Goal: Task Accomplishment & Management: Use online tool/utility

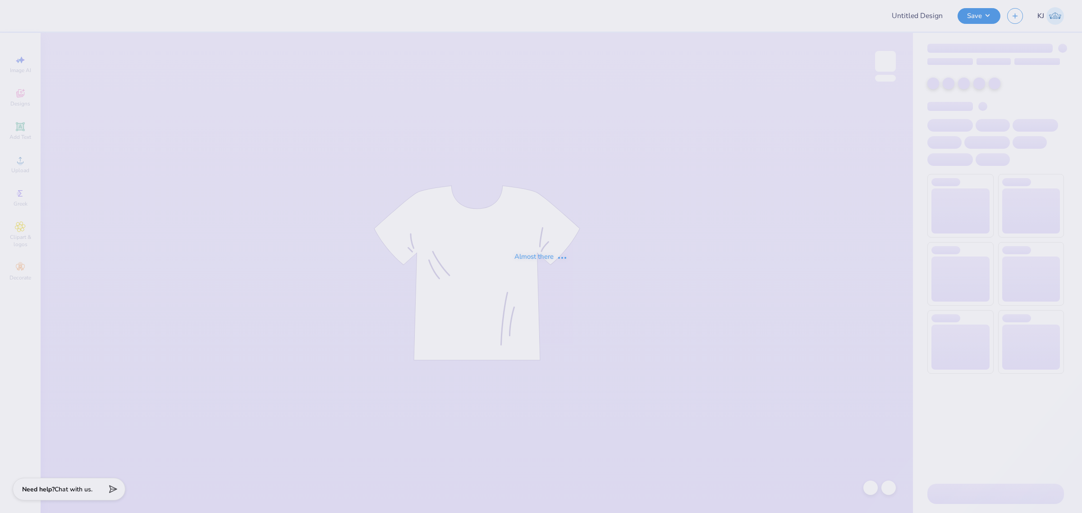
type input "JB T-Shirt"
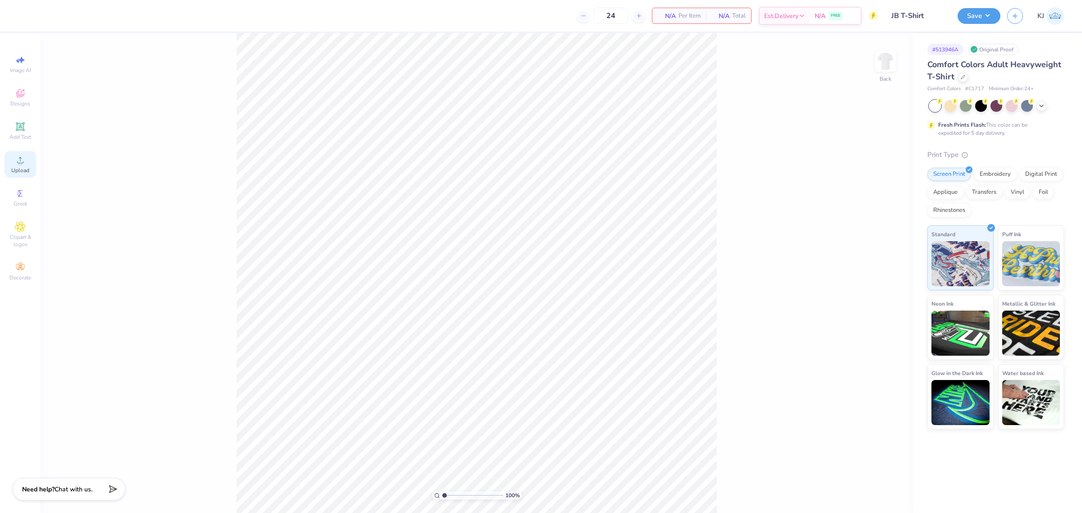
click at [26, 172] on span "Upload" at bounding box center [20, 170] width 18 height 7
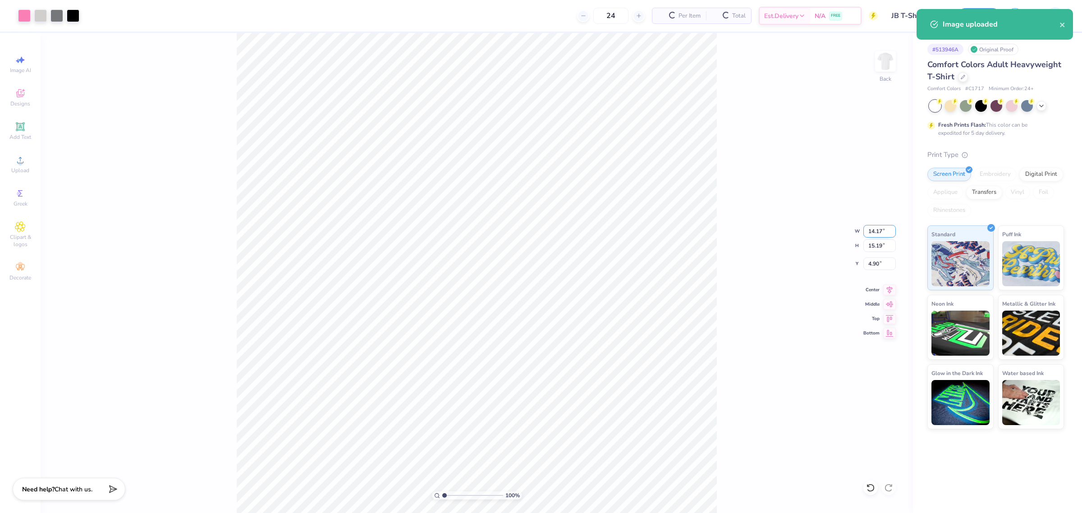
click at [869, 232] on input "14.17" at bounding box center [880, 231] width 32 height 13
type input "11.00"
type input "11.79"
type input "6.60"
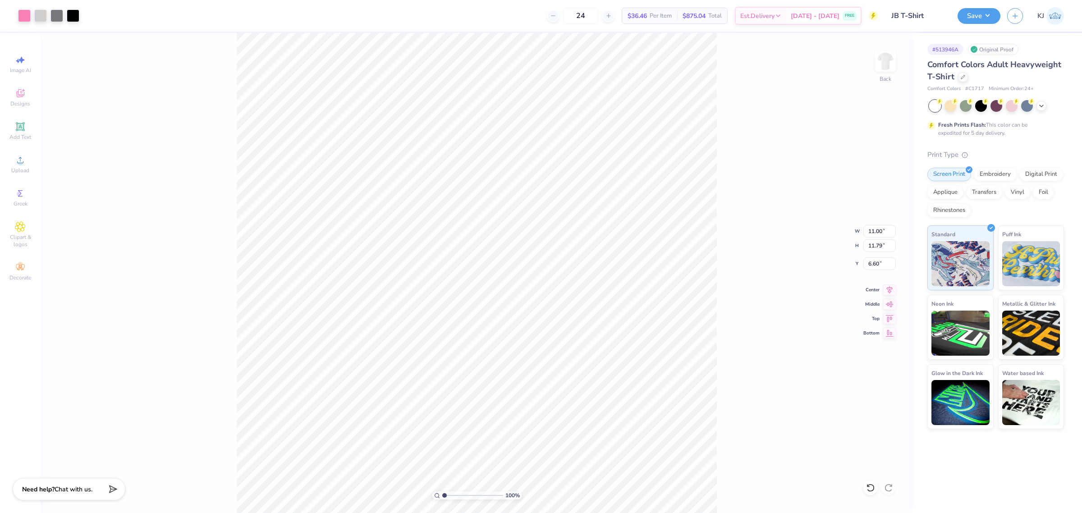
click at [819, 312] on div "100 % Back W 11.00 11.00 " H 11.79 11.79 " Y 6.60 6.60 " Center Middle Top Bott…" at bounding box center [477, 273] width 873 height 480
click at [16, 163] on icon at bounding box center [20, 160] width 11 height 11
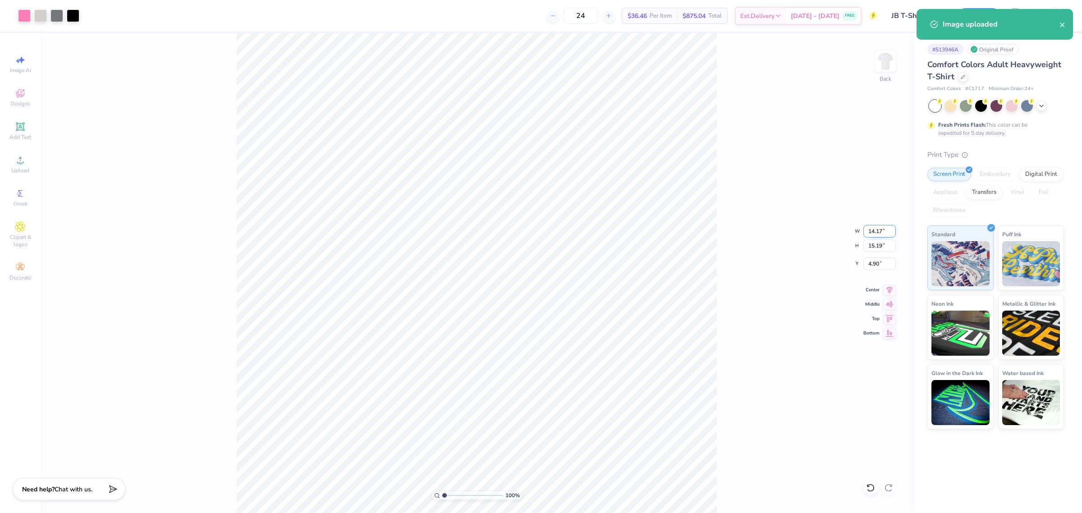
click at [876, 230] on input "14.17" at bounding box center [880, 231] width 32 height 13
type input "11.00"
type input "11.79"
type input "6.60"
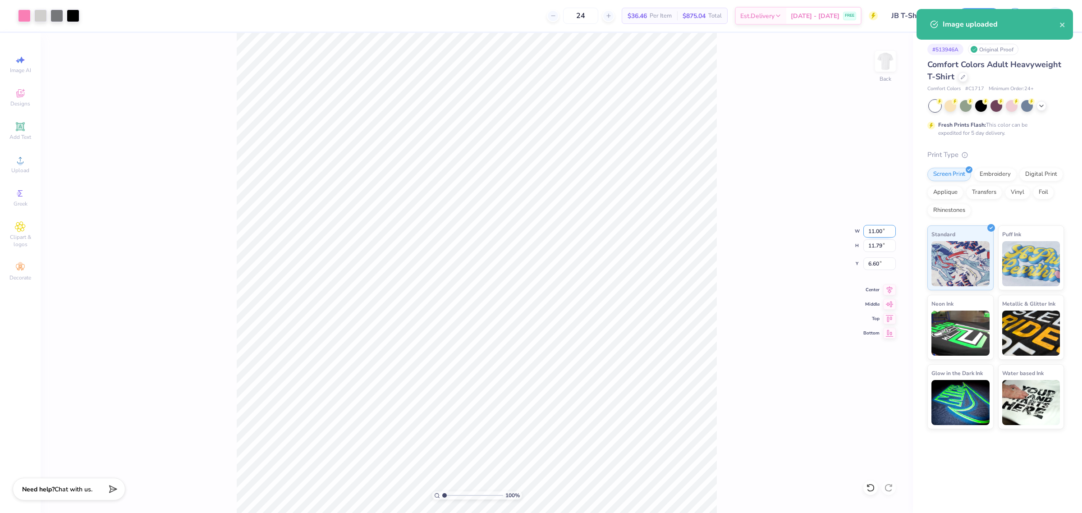
click at [871, 231] on input "11.00" at bounding box center [880, 231] width 32 height 13
type input "9.00"
type input "9.65"
click at [873, 262] on input "7.68" at bounding box center [880, 263] width 32 height 13
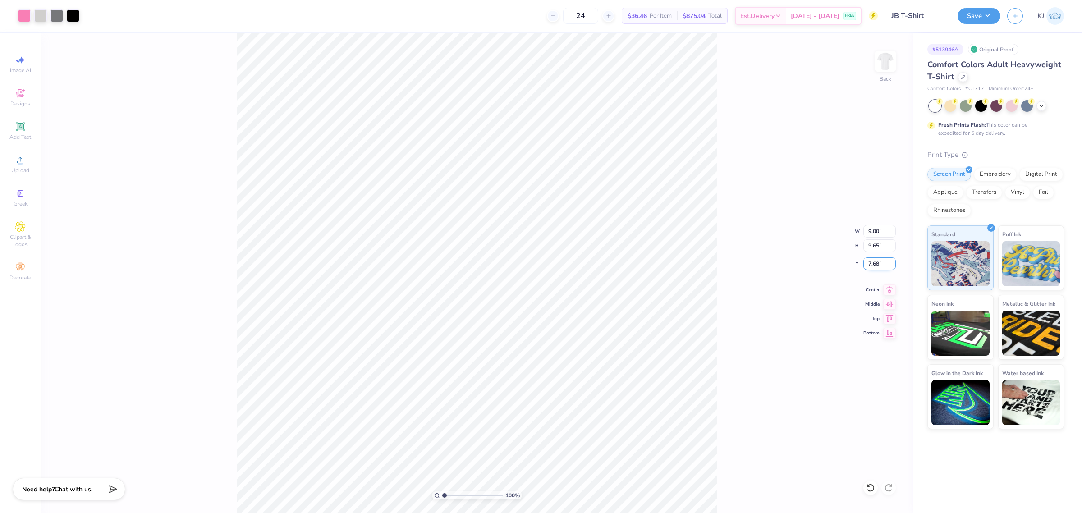
click at [873, 262] on input "7.68" at bounding box center [880, 263] width 32 height 13
type input "3.00"
click at [721, 258] on div "100 % Back W 9.00 9.00 " H 9.65 9.65 " Y 3.00 3.00 " Center Middle Top Bottom" at bounding box center [477, 273] width 873 height 480
click at [25, 170] on span "Upload" at bounding box center [20, 170] width 18 height 7
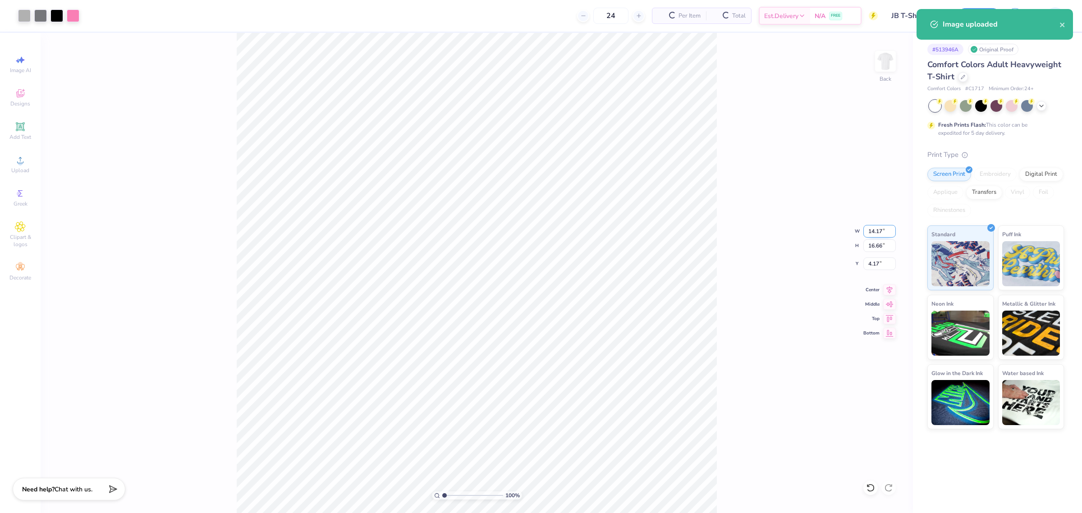
click at [870, 230] on input "14.17" at bounding box center [880, 231] width 32 height 13
type input "9.00"
type input "10.58"
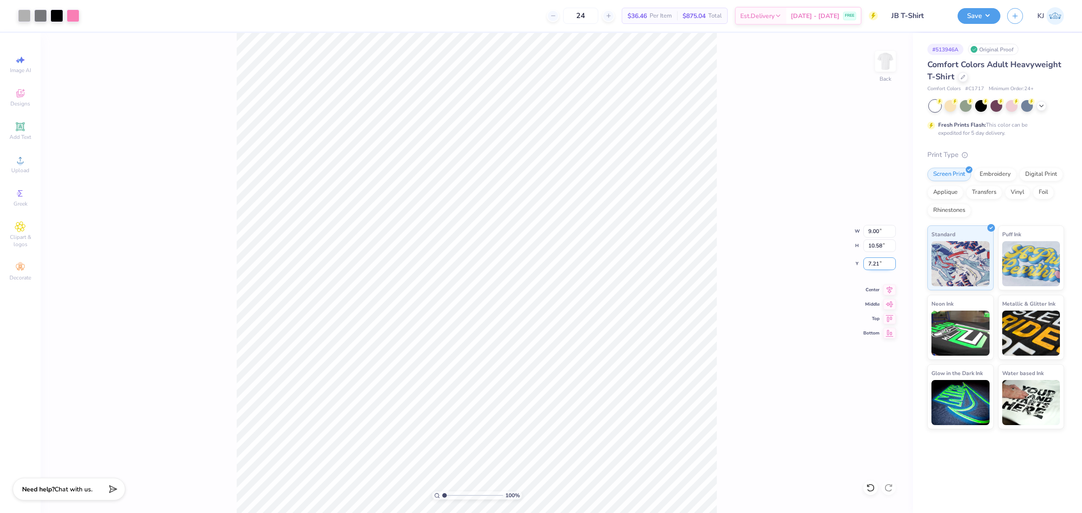
click at [873, 264] on input "7.21" at bounding box center [880, 263] width 32 height 13
type input "3.00"
click at [777, 289] on div "100 % Back W 9.00 9.00 " H 10.58 10.58 " Y 3.00 3.00 " Center Middle Top Bottom" at bounding box center [477, 273] width 873 height 480
click at [23, 153] on div "Upload" at bounding box center [21, 164] width 32 height 27
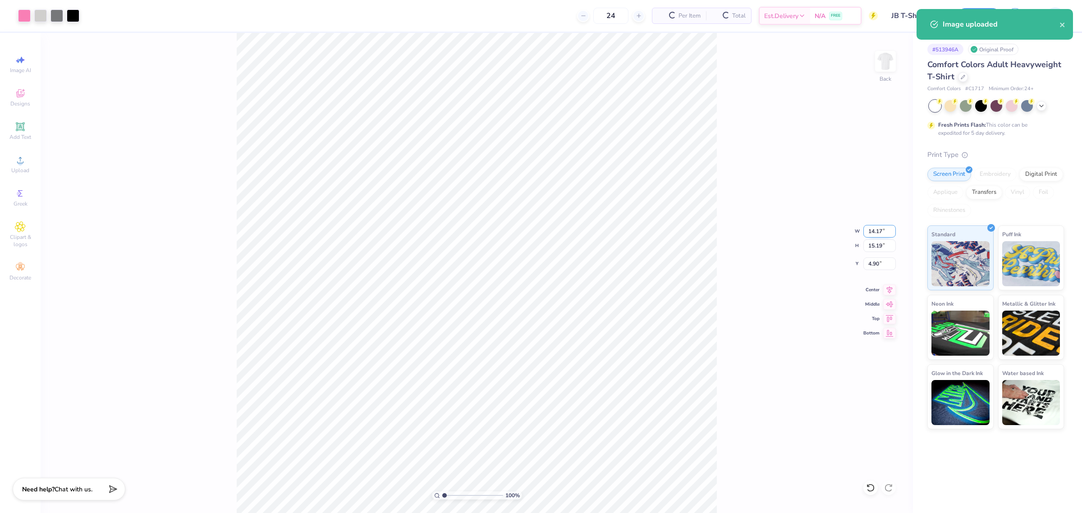
click at [875, 230] on input "14.17" at bounding box center [880, 231] width 32 height 13
type input "9.00"
type input "9.65"
click at [873, 258] on input "7.68" at bounding box center [880, 263] width 32 height 13
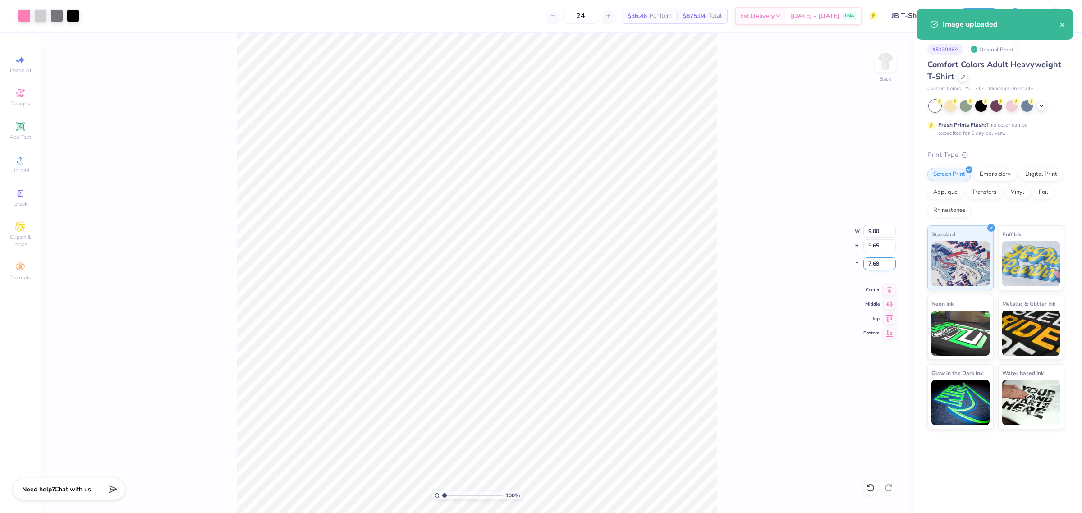
click at [873, 258] on input "7.68" at bounding box center [880, 263] width 32 height 13
type input "3.00"
click at [872, 233] on input "9.00" at bounding box center [880, 231] width 32 height 13
type input "7.00"
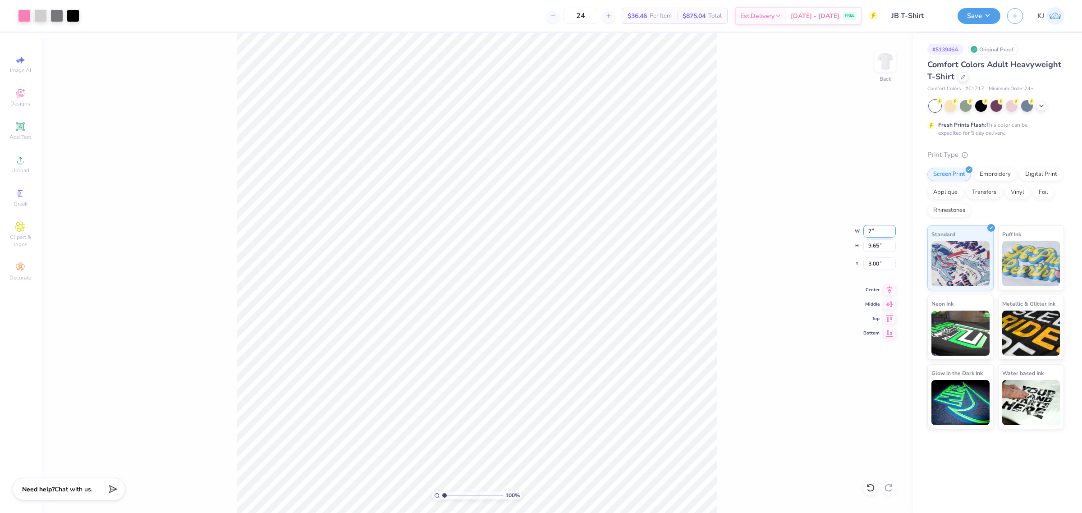
type input "7.50"
type input "4.07"
click at [872, 228] on input "9.00" at bounding box center [880, 231] width 32 height 13
type input "7.00"
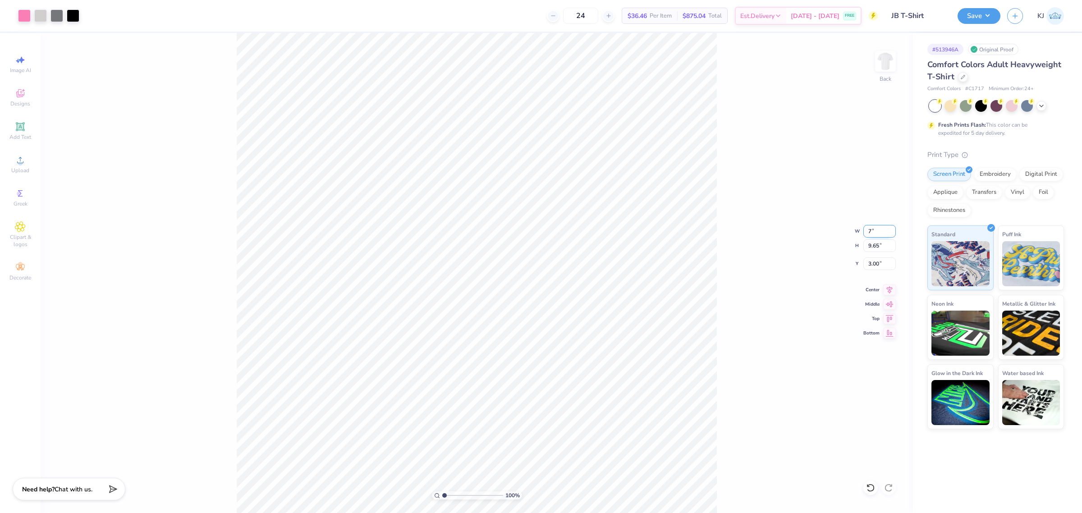
type input "7.50"
click at [869, 267] on input "4.07" at bounding box center [880, 263] width 32 height 13
type input "3.00"
click at [107, 109] on div "100 % Back" at bounding box center [477, 273] width 873 height 480
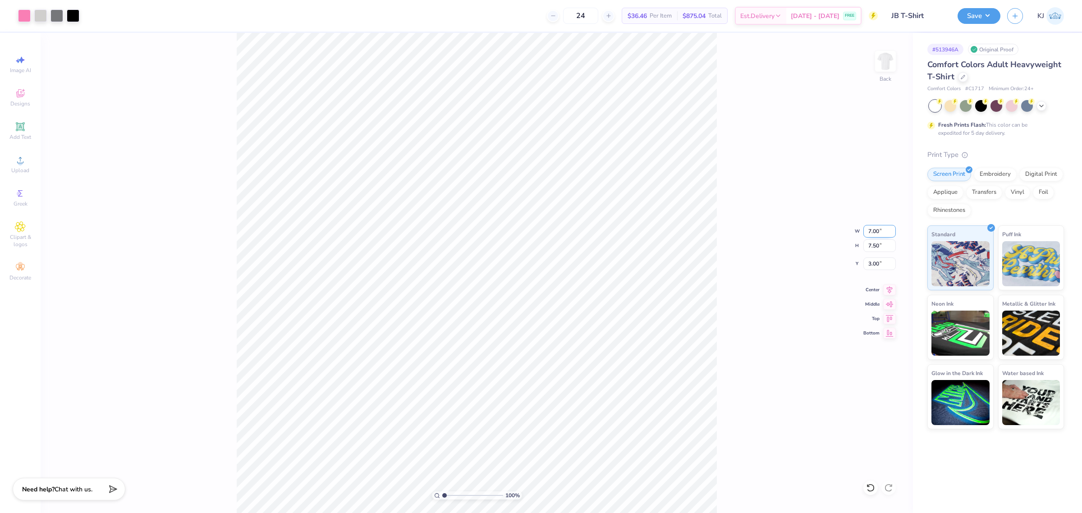
click at [871, 229] on input "7.00" at bounding box center [880, 231] width 32 height 13
type input "8.00"
type input "8.58"
type input "2.46"
click at [805, 287] on div "100 % Back W 8.00 8.00 " H 8.58 8.58 " Y 2.46 2.46 " Center Middle Top Bottom" at bounding box center [477, 273] width 873 height 480
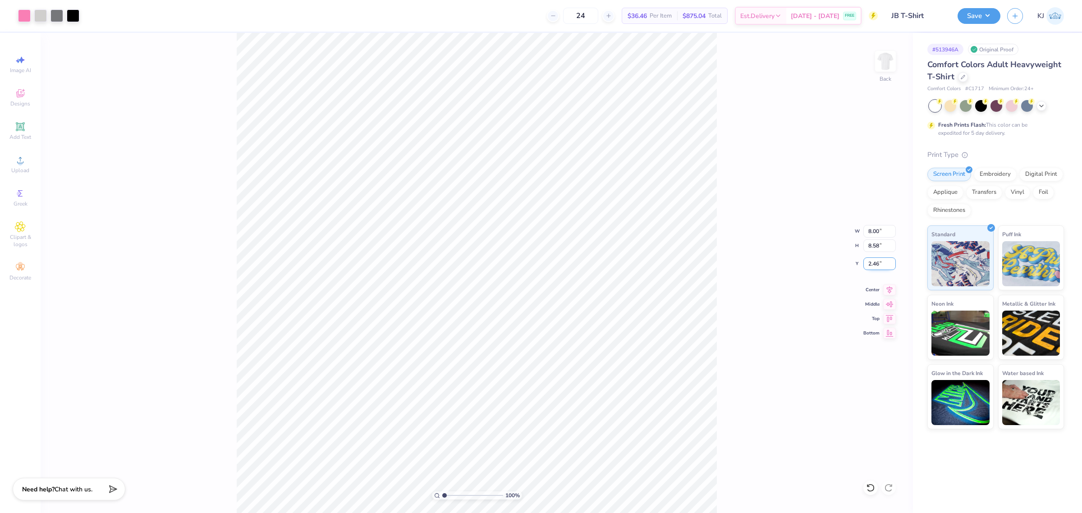
click at [875, 266] on input "2.46" at bounding box center [880, 263] width 32 height 13
type input "3.00"
click at [735, 280] on div "100 % Back W 8.00 8.00 " H 8.58 8.58 " Y 3.00 3.00 " Center Middle Top Bottom" at bounding box center [477, 273] width 873 height 480
click at [991, 17] on button "Save" at bounding box center [979, 15] width 43 height 16
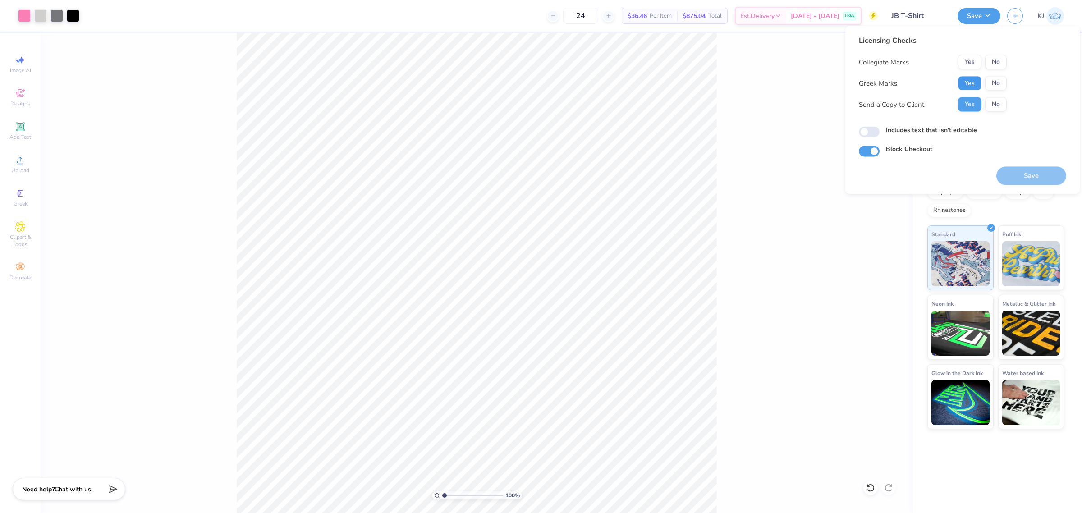
click at [969, 83] on button "Yes" at bounding box center [969, 83] width 23 height 14
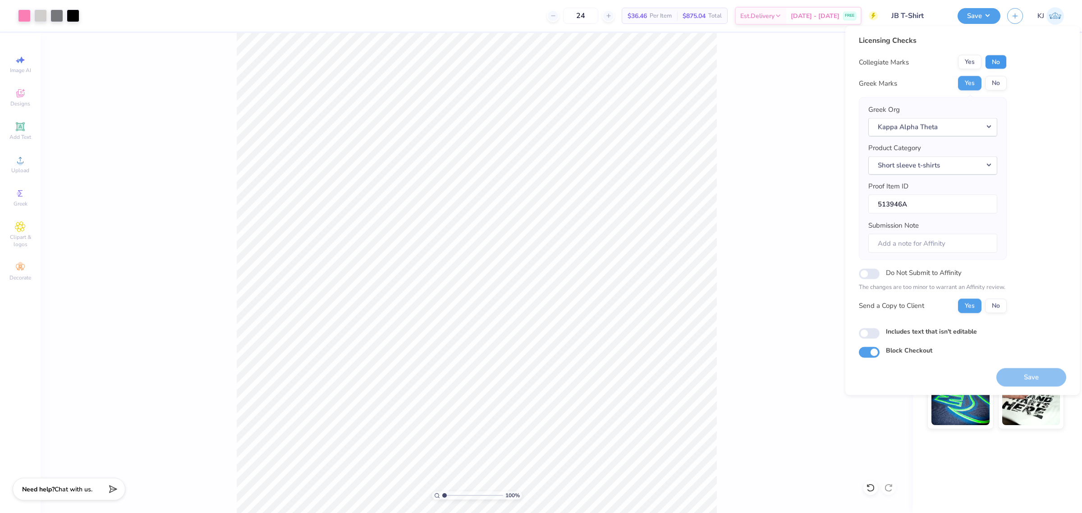
click at [988, 62] on button "No" at bounding box center [996, 62] width 22 height 14
click at [1038, 377] on button "Save" at bounding box center [1032, 377] width 70 height 18
